Goal: Communication & Community: Answer question/provide support

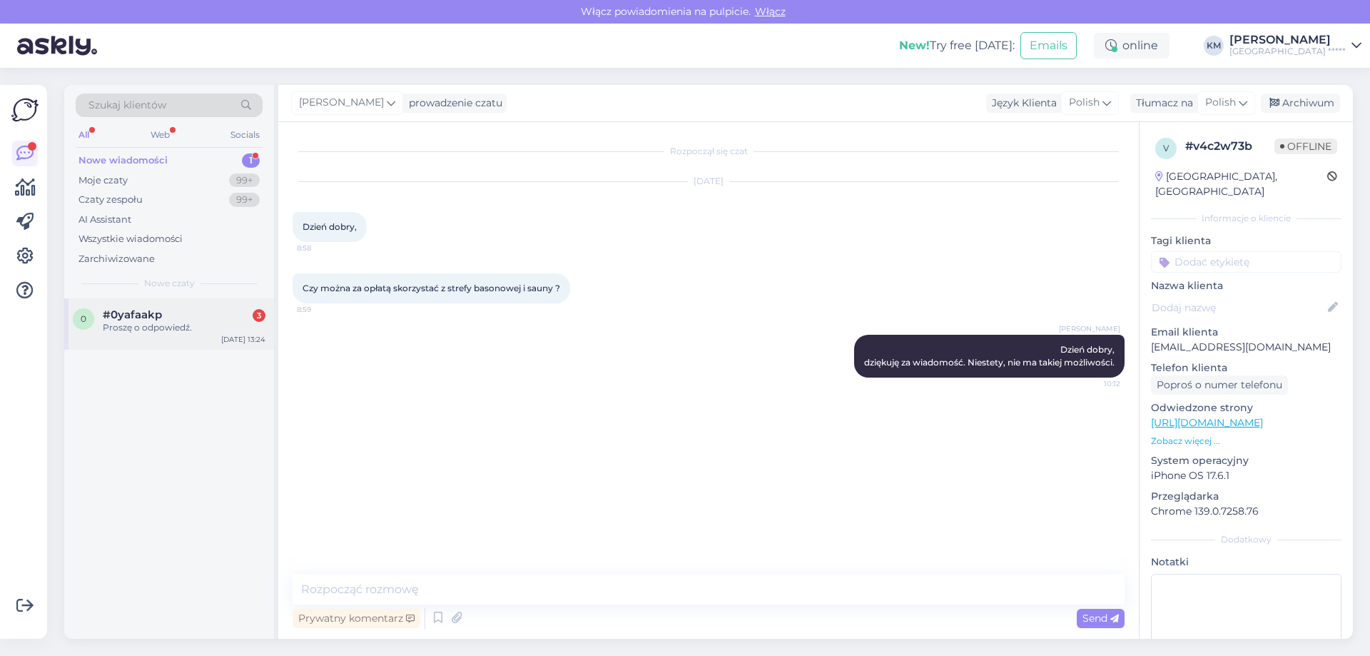
click at [193, 327] on div "Proszę o odpowiedź." at bounding box center [184, 327] width 163 height 13
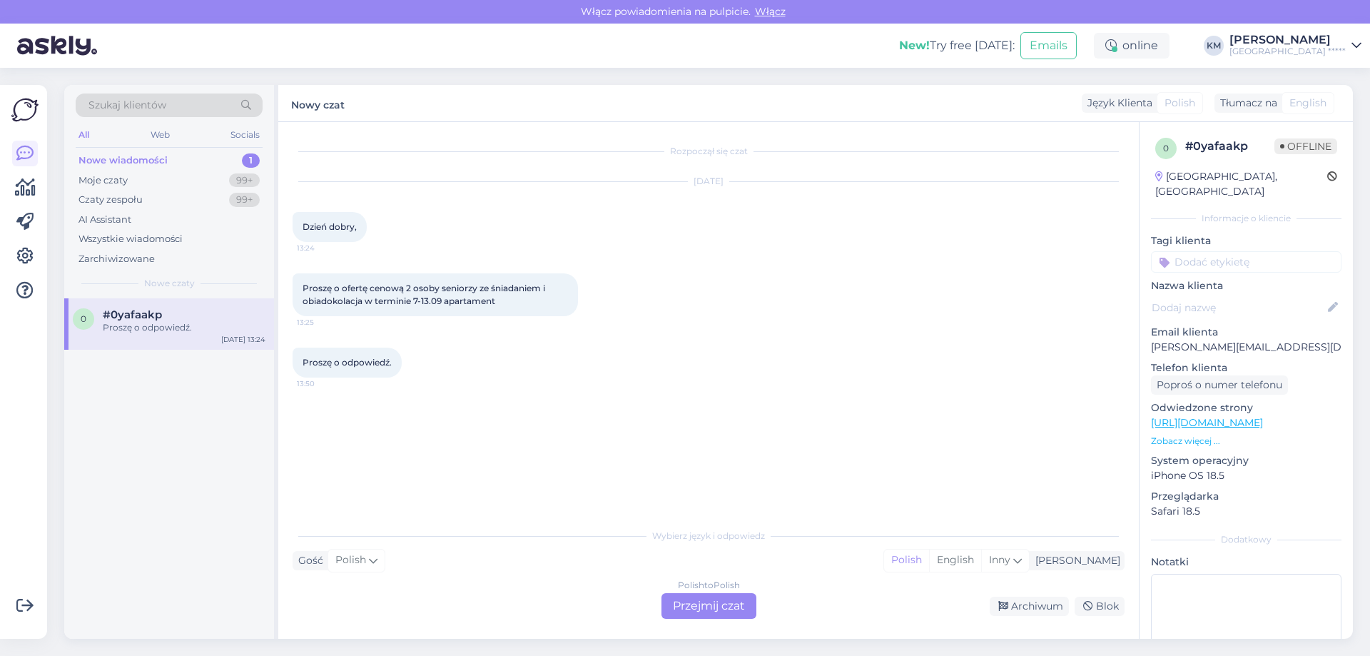
click at [1250, 340] on p "[PERSON_NAME][EMAIL_ADDRESS][DOMAIN_NAME]" at bounding box center [1246, 347] width 191 height 15
copy p "[PERSON_NAME][EMAIL_ADDRESS][DOMAIN_NAME]"
click at [741, 601] on div "Polish to Polish Przejmij czat" at bounding box center [708, 606] width 95 height 26
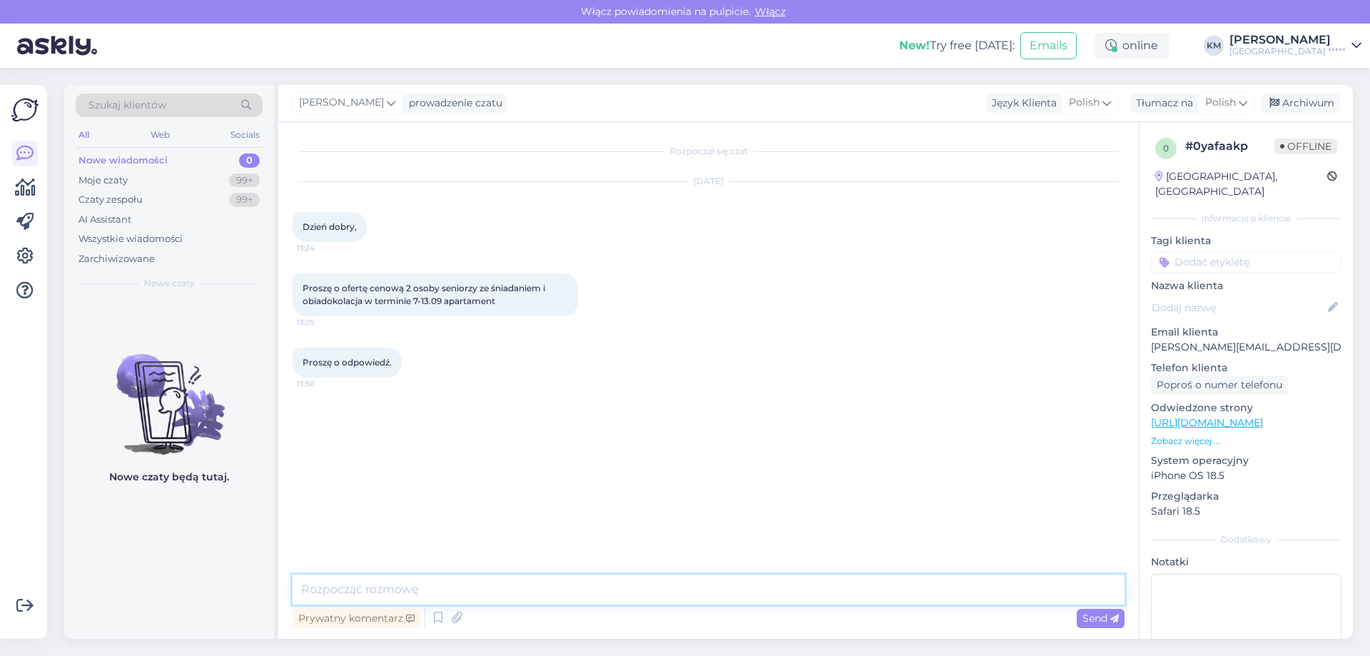
click at [444, 587] on textarea at bounding box center [709, 589] width 832 height 30
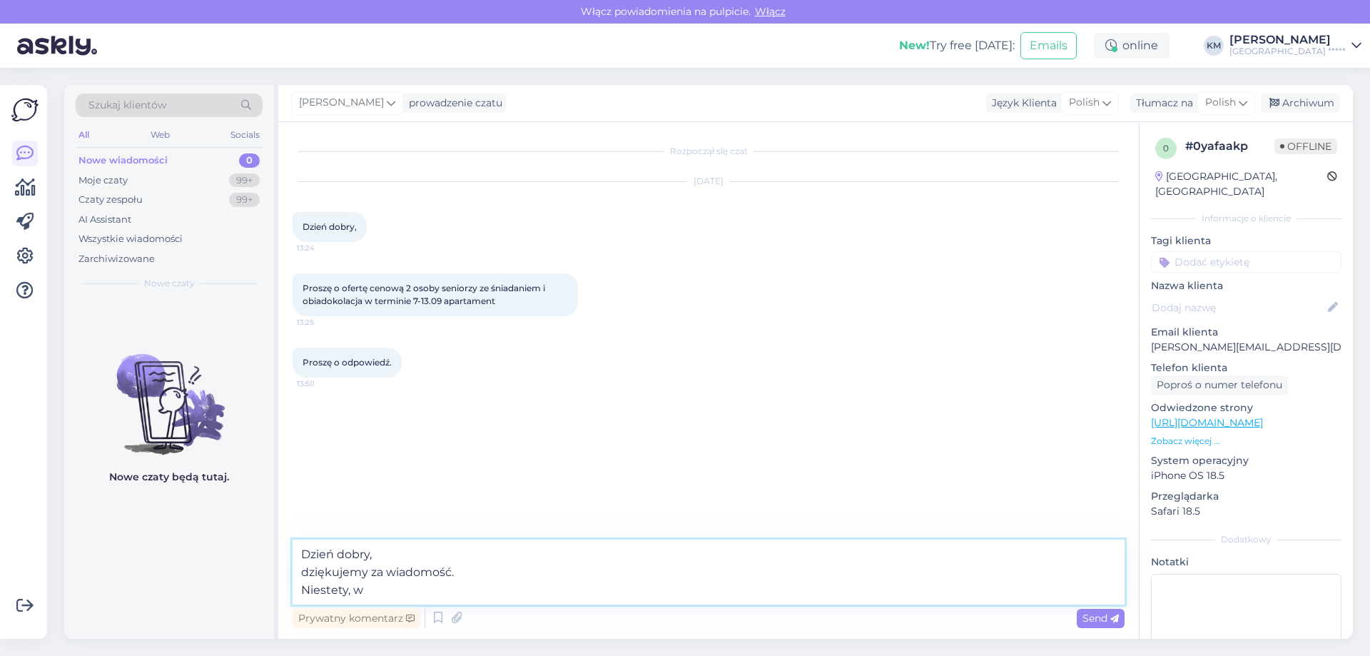
type textarea "Dzień dobry, dziękujemy za wiadomość. Niestety, w"
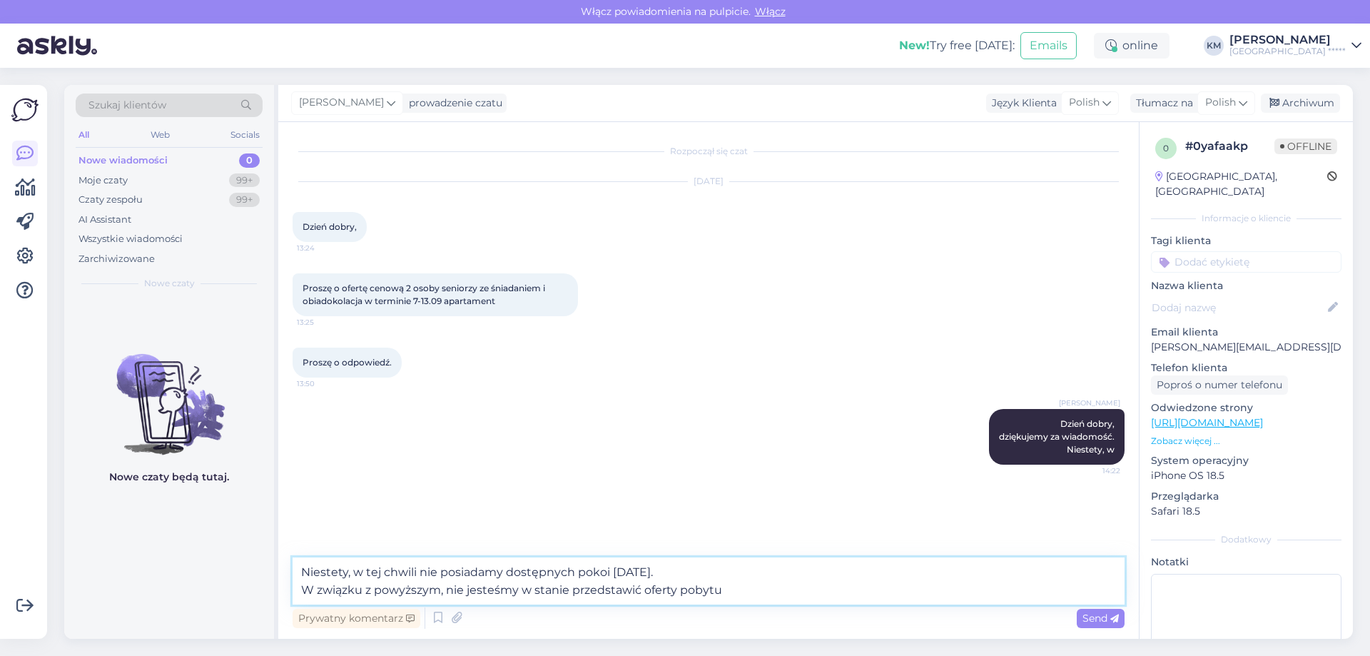
type textarea "Niestety, w tej chwili nie posiadamy dostępnych pokoi [DATE]. W związku z powyż…"
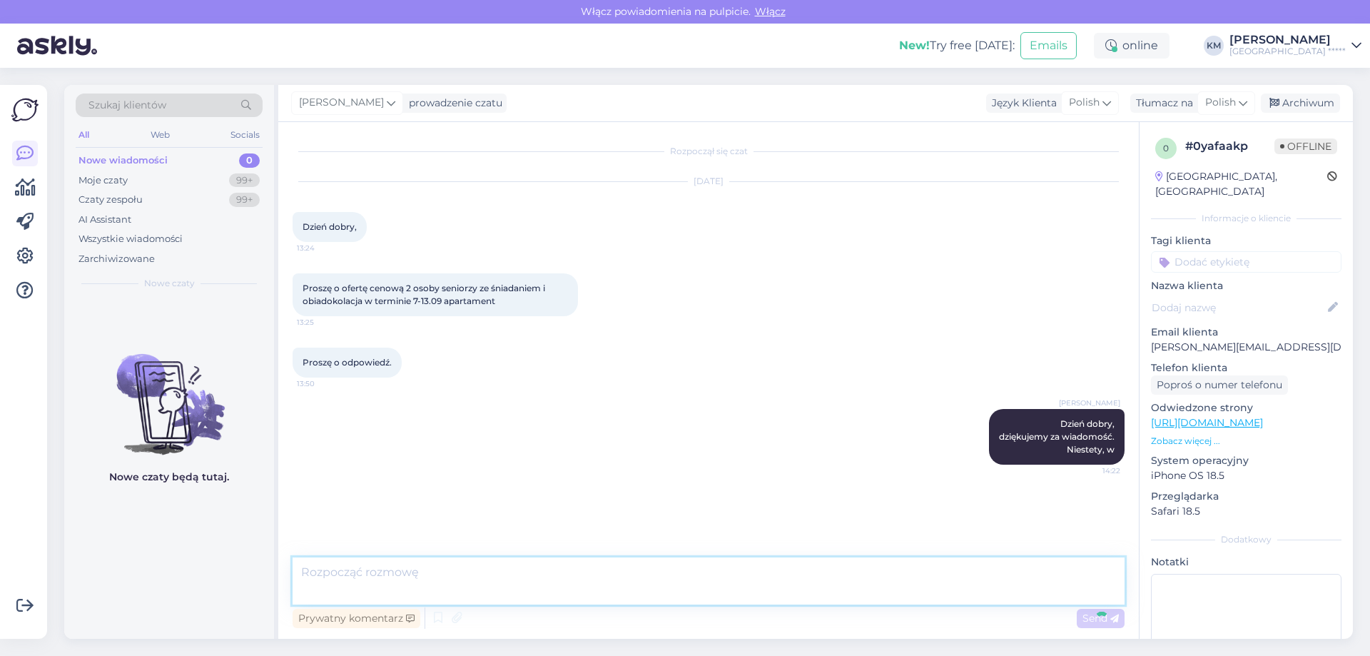
scroll to position [19, 0]
